Goal: Complete application form

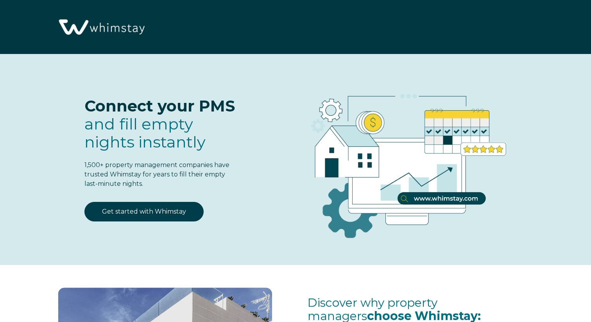
select select "US"
select select "Standard"
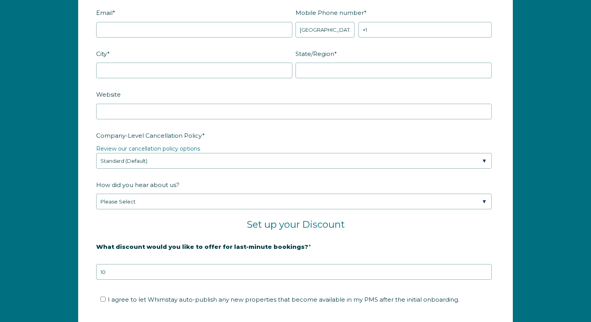
scroll to position [1117, 0]
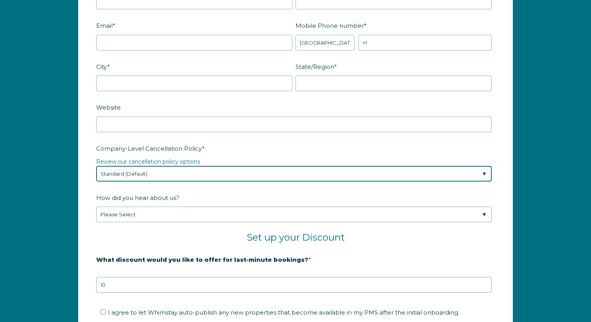
click at [258, 176] on select "Please Select Partial Standard (Default) Moderate Strict" at bounding box center [294, 174] width 396 height 16
click at [96, 166] on select "Please Select Partial Standard (Default) Moderate Strict" at bounding box center [294, 174] width 396 height 16
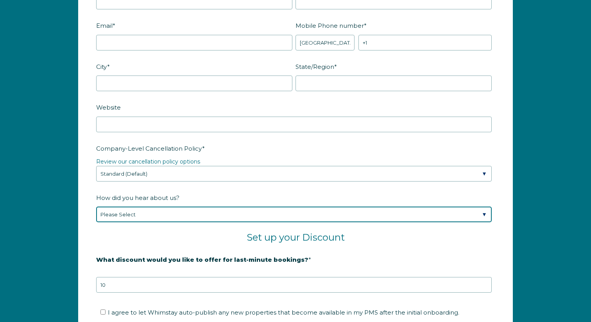
click at [251, 215] on select "Please Select Found Whimstay through a Google search Spoke to a Whimstay salesp…" at bounding box center [294, 214] width 396 height 16
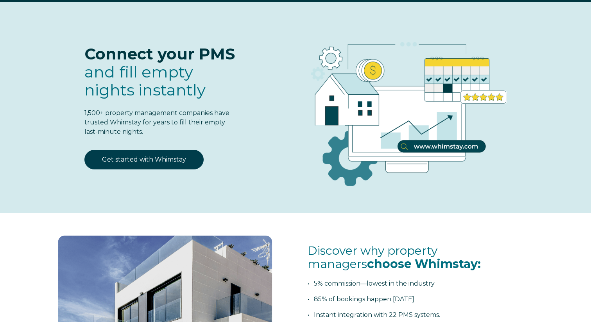
scroll to position [0, 0]
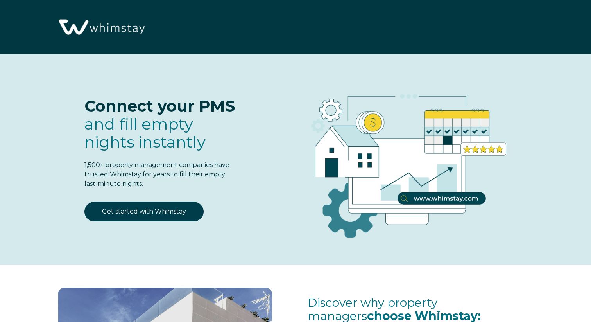
select select "US"
select select "Standard"
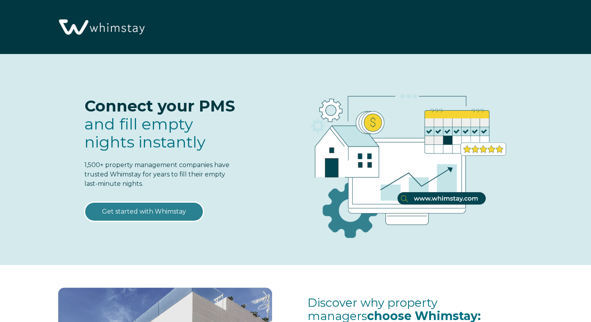
click at [171, 215] on link "Get started with Whimstay" at bounding box center [143, 212] width 119 height 20
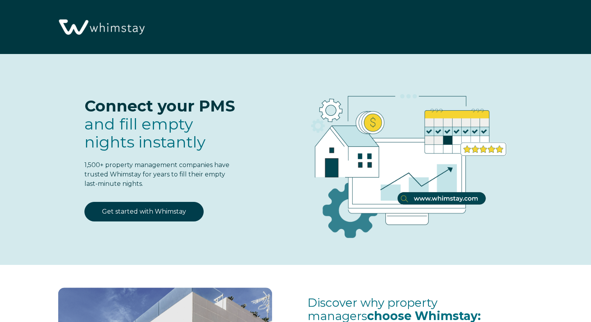
scroll to position [964, 0]
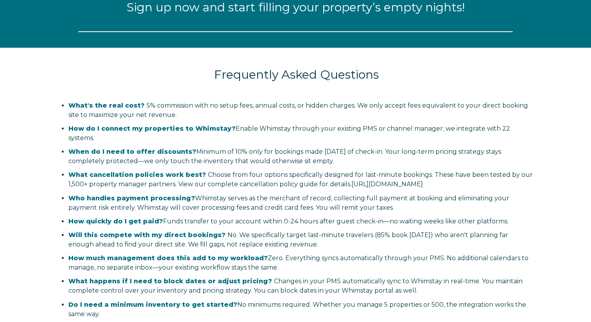
select select "US"
select select "Standard"
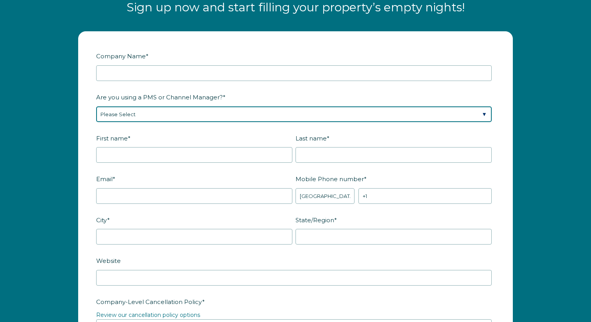
click at [233, 114] on select "Please Select Barefoot BookingPal Boost Brightside CiiRUS Escapia Guesty Hostaw…" at bounding box center [294, 114] width 396 height 16
select select "OwnerRez"
click at [96, 106] on select "Please Select Barefoot BookingPal Boost Brightside CiiRUS Escapia Guesty Hostaw…" at bounding box center [294, 114] width 396 height 16
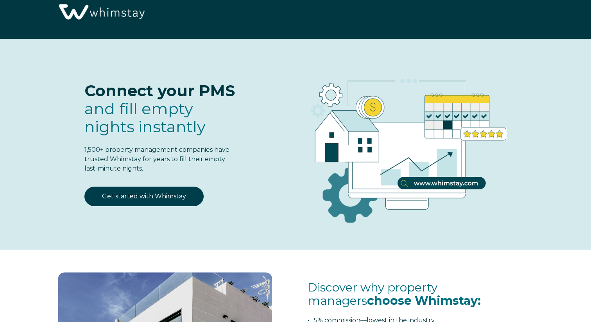
scroll to position [0, 0]
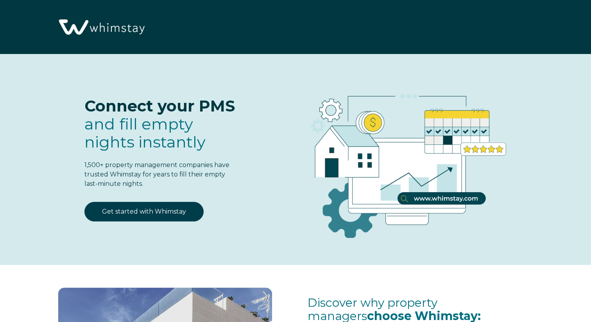
select select "US"
select select "Standard"
